Goal: Task Accomplishment & Management: Manage account settings

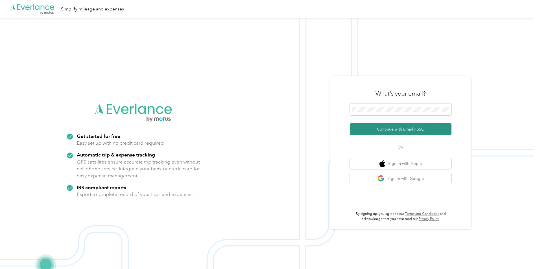
click at [381, 129] on button "Continue with Email / SSO" at bounding box center [401, 129] width 102 height 12
click at [371, 114] on span at bounding box center [401, 110] width 102 height 12
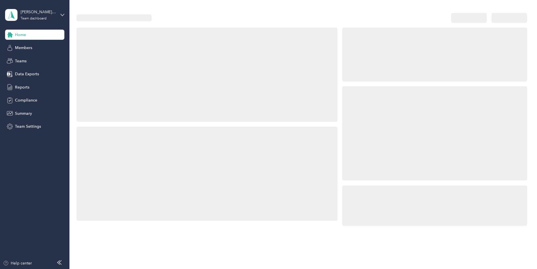
drag, startPoint x: 371, startPoint y: 113, endPoint x: 379, endPoint y: 130, distance: 18.4
click at [379, 130] on div at bounding box center [434, 133] width 185 height 94
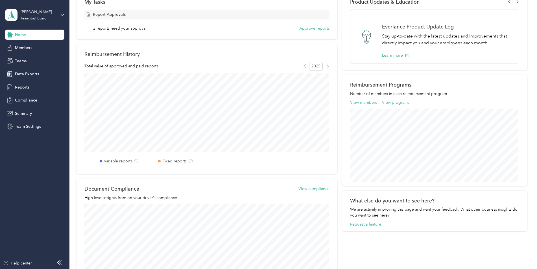
scroll to position [113, 0]
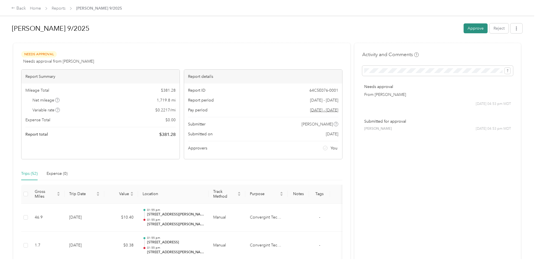
click at [470, 30] on button "Approve" at bounding box center [476, 28] width 24 height 10
